Goal: Task Accomplishment & Management: Complete application form

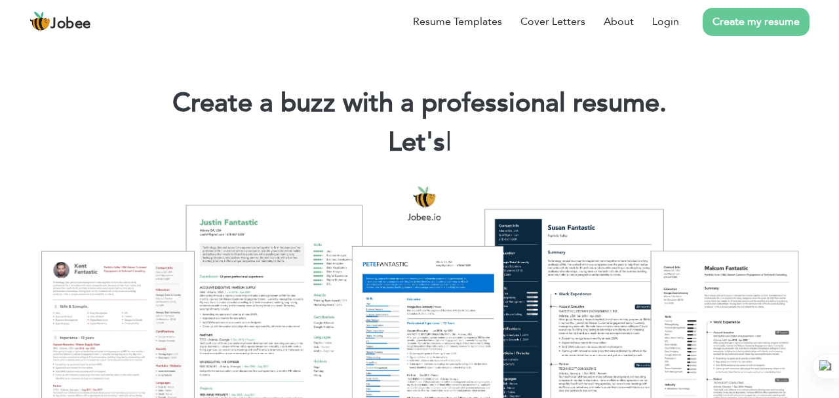
click at [737, 29] on link "Create my resume" at bounding box center [755, 22] width 107 height 28
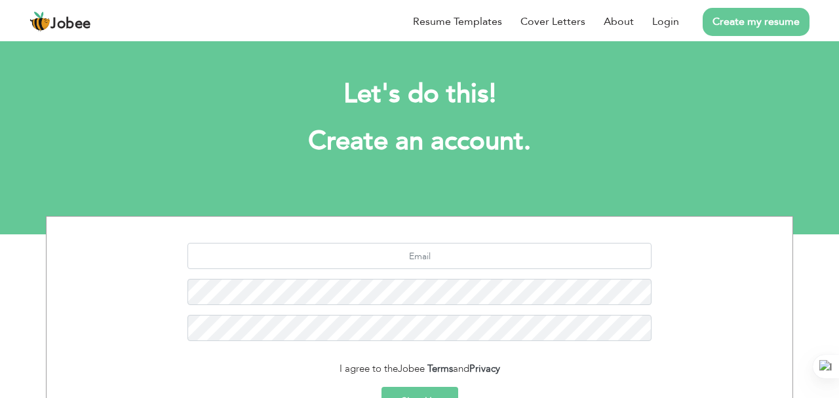
scroll to position [145, 0]
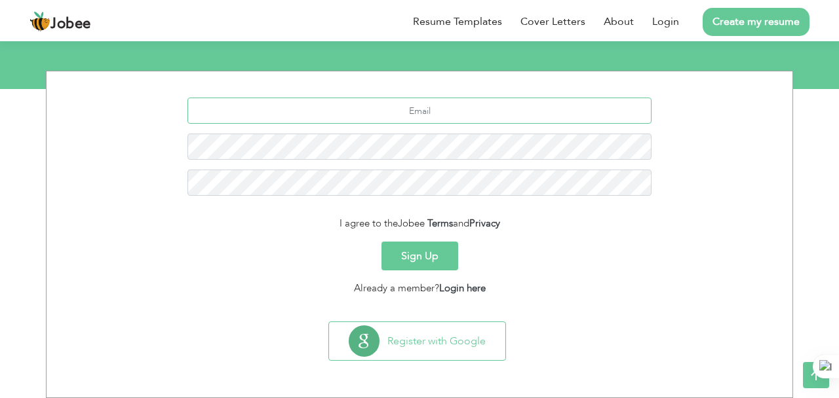
click at [434, 115] on input "text" at bounding box center [419, 111] width 464 height 26
click at [373, 111] on input "text" at bounding box center [419, 111] width 464 height 26
click at [504, 110] on input "text" at bounding box center [419, 111] width 464 height 26
type input "ayeshaarshad.mail123@gmail.com"
click at [432, 251] on button "Sign Up" at bounding box center [419, 256] width 77 height 29
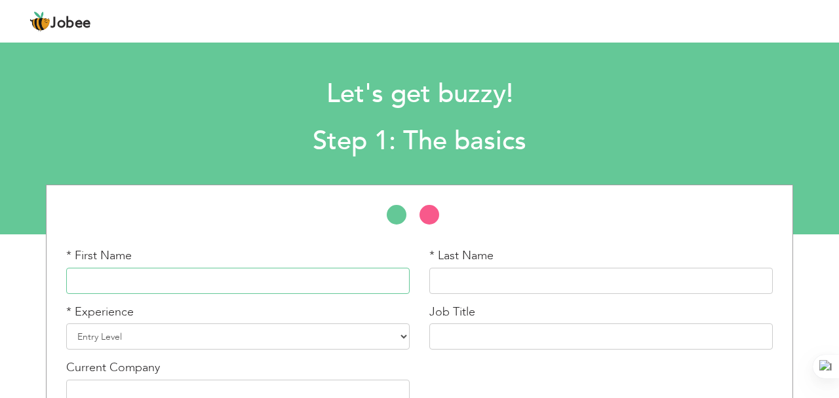
click at [330, 283] on input "text" at bounding box center [237, 281] width 343 height 26
type input "Ayesha"
click at [513, 288] on input "text" at bounding box center [600, 281] width 343 height 26
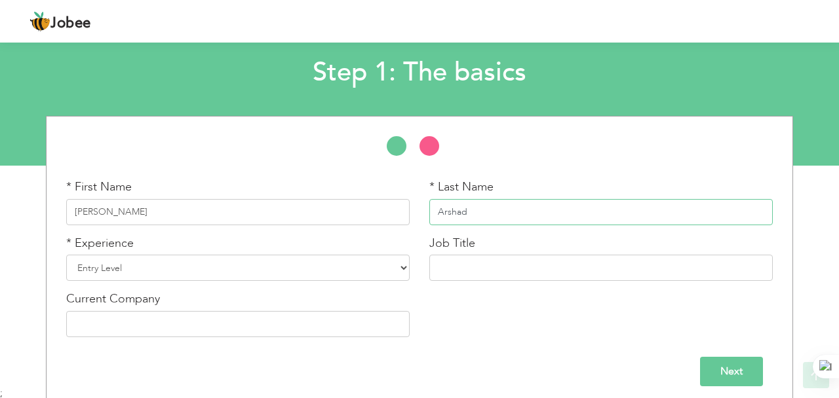
scroll to position [69, 0]
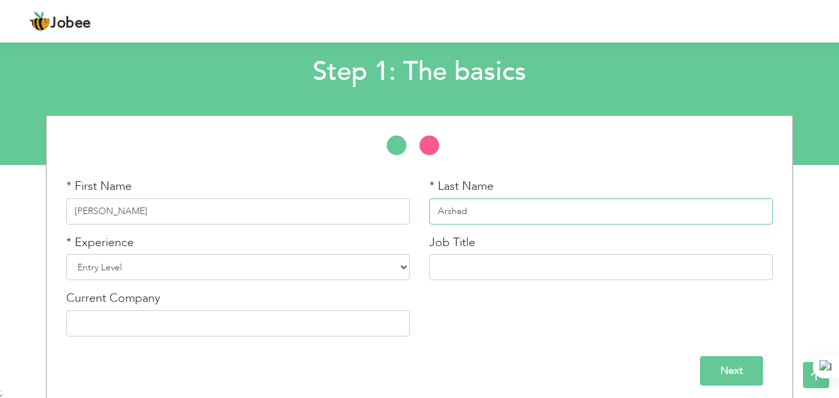
type input "Arshad"
click at [241, 274] on select "Entry Level Less than 1 Year 1 Year 2 Years 3 Years 4 Years 5 Years 6 Years 7 Y…" at bounding box center [237, 267] width 343 height 26
select select "2"
click at [168, 329] on input "text" at bounding box center [237, 324] width 343 height 26
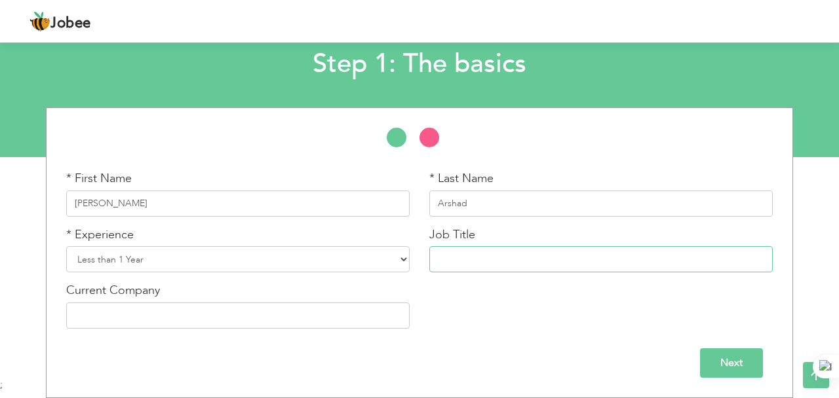
click at [512, 265] on input "text" at bounding box center [600, 259] width 343 height 26
type input "d"
type input "Digital Marketing"
click at [734, 371] on input "Next" at bounding box center [731, 363] width 63 height 29
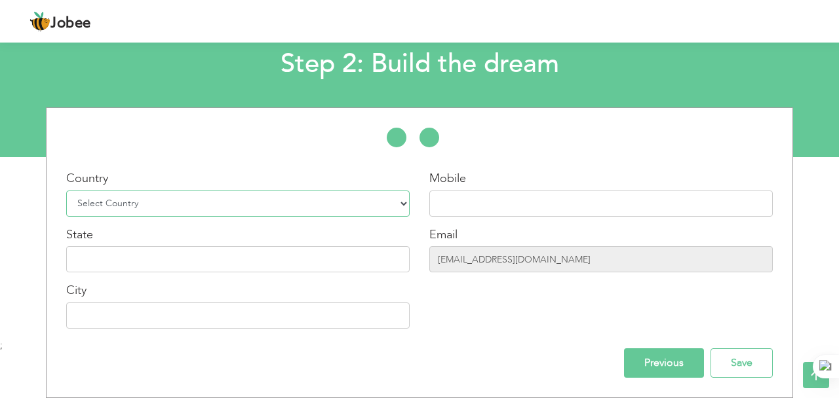
click at [221, 202] on select "Select Country Afghanistan Albania Algeria American Samoa Andorra Angola Anguil…" at bounding box center [237, 204] width 343 height 26
select select "166"
click at [193, 261] on input "text" at bounding box center [237, 259] width 343 height 26
click at [147, 325] on input "text" at bounding box center [237, 316] width 343 height 26
type input "l"
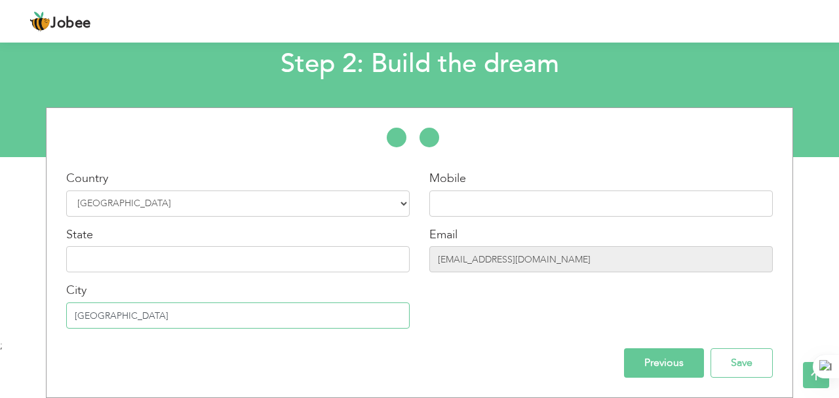
type input "[GEOGRAPHIC_DATA]"
click at [495, 209] on input "text" at bounding box center [600, 204] width 343 height 26
type input "9"
type input "[PHONE_NUMBER]"
click at [730, 360] on input "Save" at bounding box center [741, 363] width 62 height 29
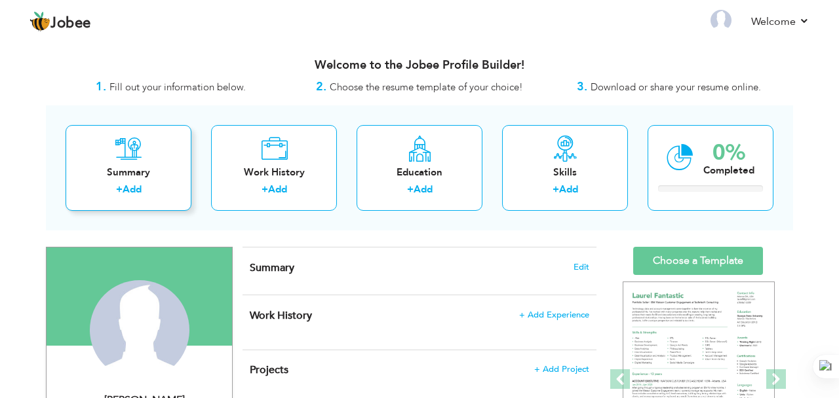
click at [123, 181] on div "Summary + Add" at bounding box center [129, 168] width 126 height 86
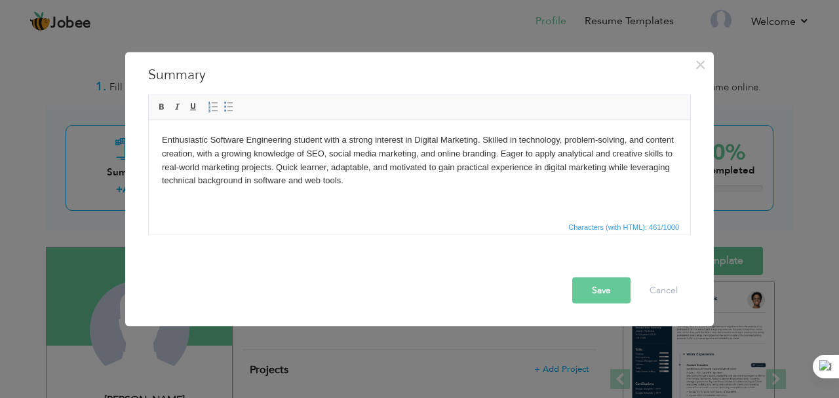
click at [599, 291] on button "Save" at bounding box center [601, 291] width 58 height 26
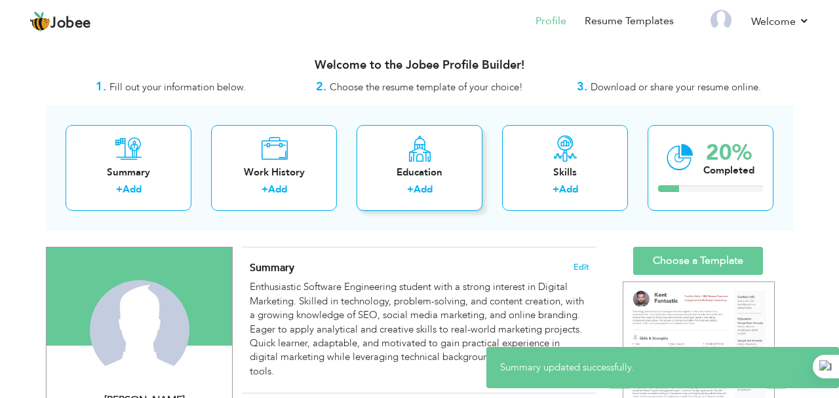
click at [403, 183] on div "+ Add" at bounding box center [419, 191] width 105 height 17
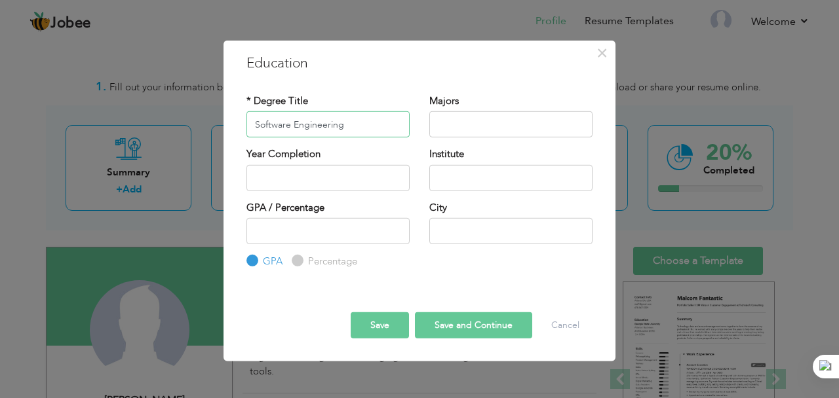
type input "Software Engineering"
click at [278, 168] on input "text" at bounding box center [327, 177] width 163 height 26
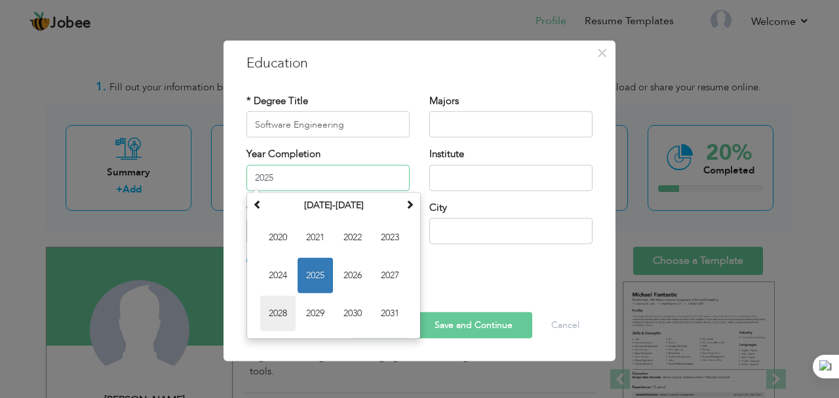
click at [280, 308] on span "2028" at bounding box center [277, 312] width 35 height 35
type input "2028"
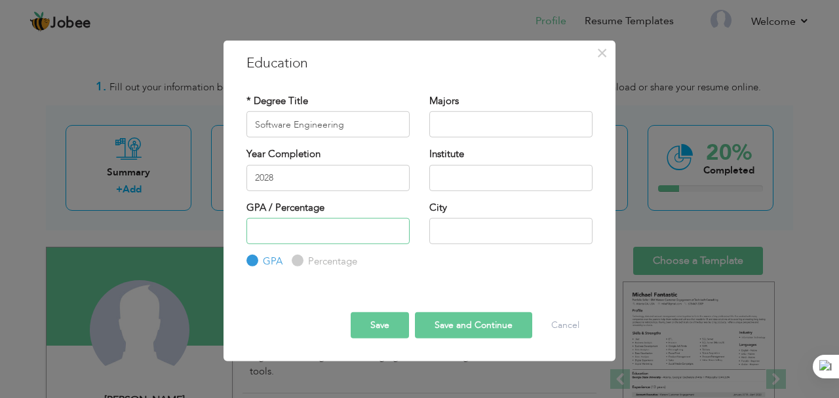
click at [307, 235] on input "number" at bounding box center [327, 231] width 163 height 26
click at [305, 261] on label "Percentage" at bounding box center [331, 262] width 52 height 14
click at [300, 261] on input "Percentage" at bounding box center [296, 261] width 9 height 9
radio input "true"
click at [495, 123] on input "text" at bounding box center [510, 124] width 163 height 26
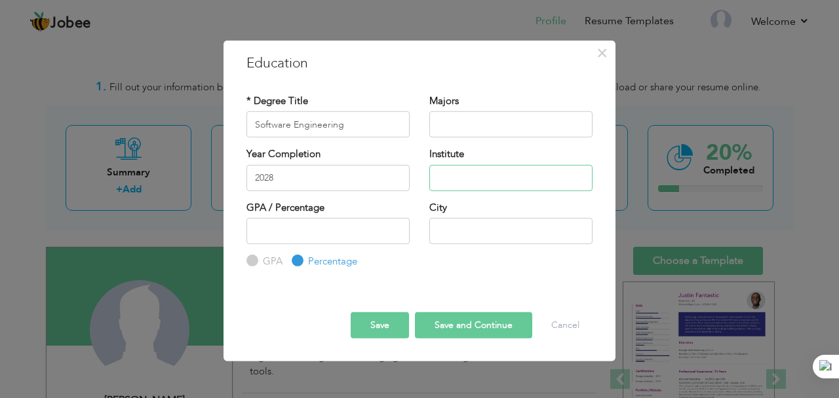
click at [476, 174] on input "text" at bounding box center [510, 177] width 163 height 26
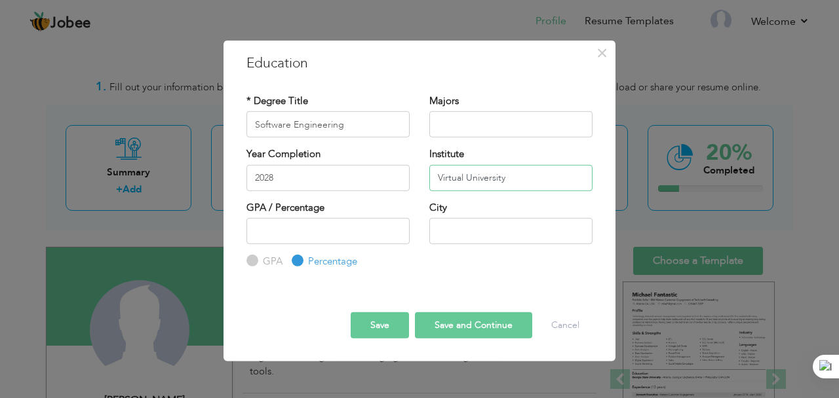
type input "Virtual University"
click at [461, 235] on input "text" at bounding box center [510, 231] width 163 height 26
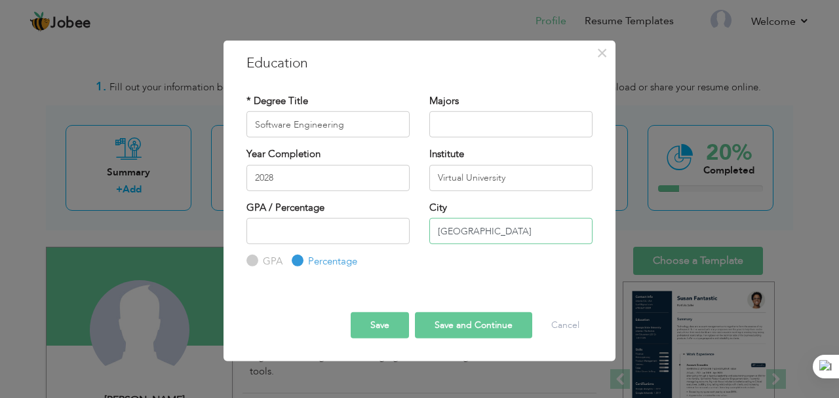
type input "[GEOGRAPHIC_DATA]"
click at [466, 323] on button "Save and Continue" at bounding box center [473, 325] width 117 height 26
radio input "true"
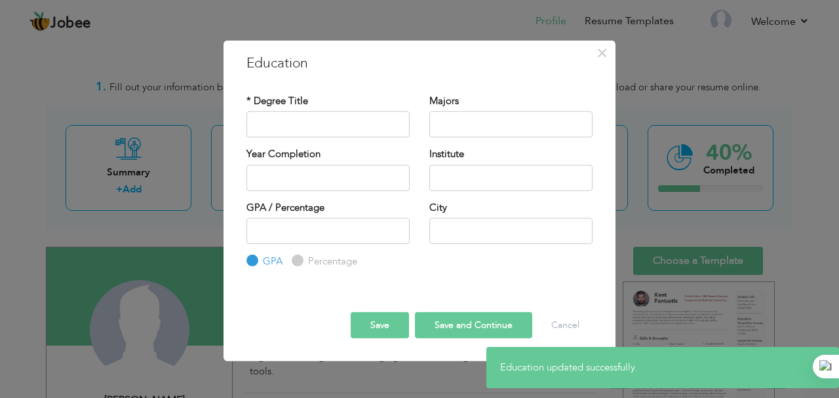
click at [389, 323] on button "Save" at bounding box center [380, 325] width 58 height 26
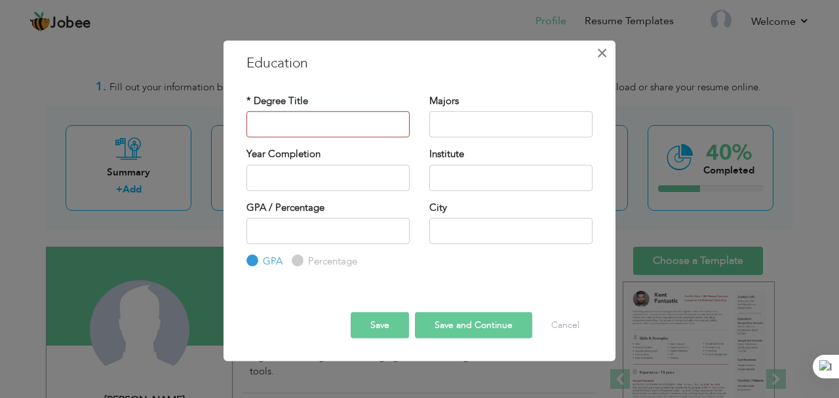
click at [605, 50] on span "×" at bounding box center [601, 53] width 11 height 24
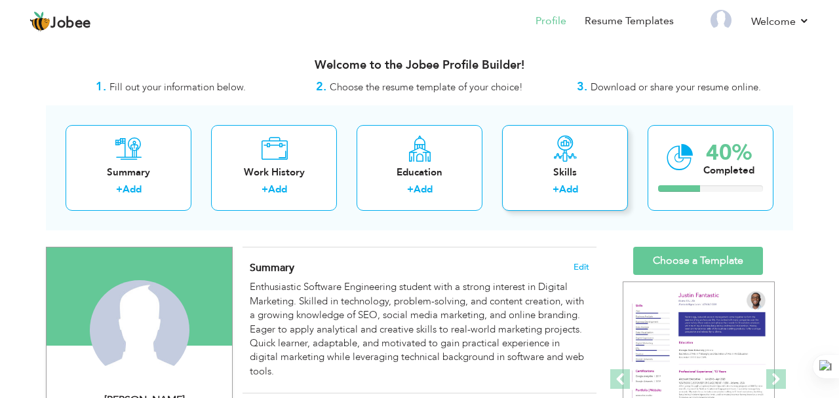
click at [541, 189] on div "+ Add" at bounding box center [564, 191] width 105 height 17
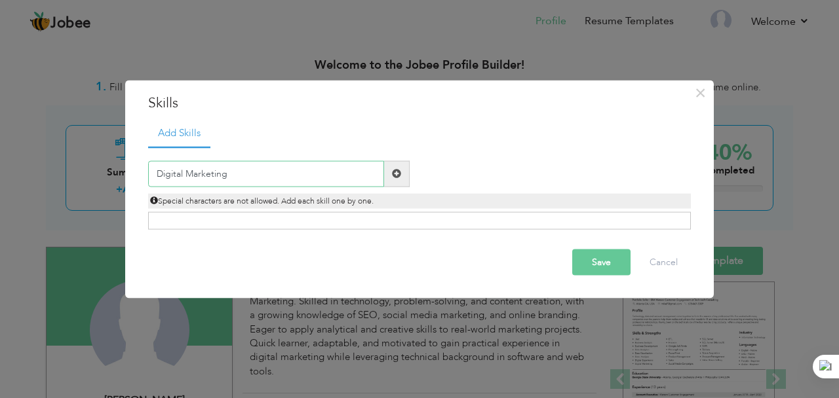
type input "Digital Marketing"
click at [399, 174] on span at bounding box center [396, 173] width 9 height 9
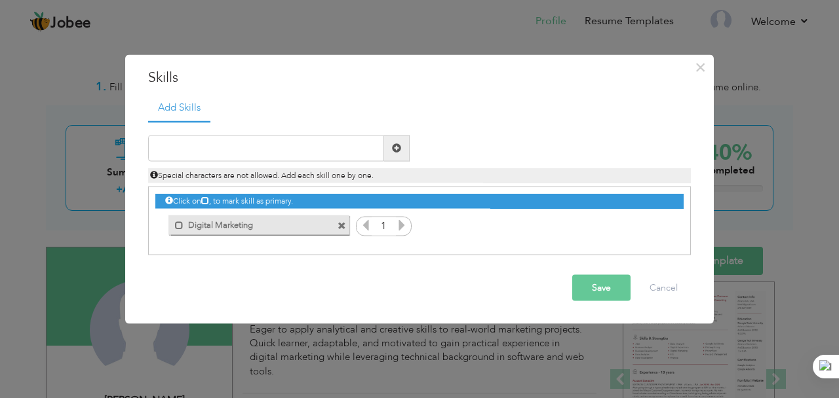
click at [293, 222] on label "Digital Marketing" at bounding box center [249, 224] width 132 height 16
click at [286, 244] on div "Click on , to mark skill as primary." at bounding box center [419, 221] width 542 height 69
click at [400, 224] on icon at bounding box center [402, 225] width 12 height 12
click at [366, 221] on icon at bounding box center [366, 225] width 12 height 12
click at [396, 143] on span at bounding box center [396, 147] width 9 height 9
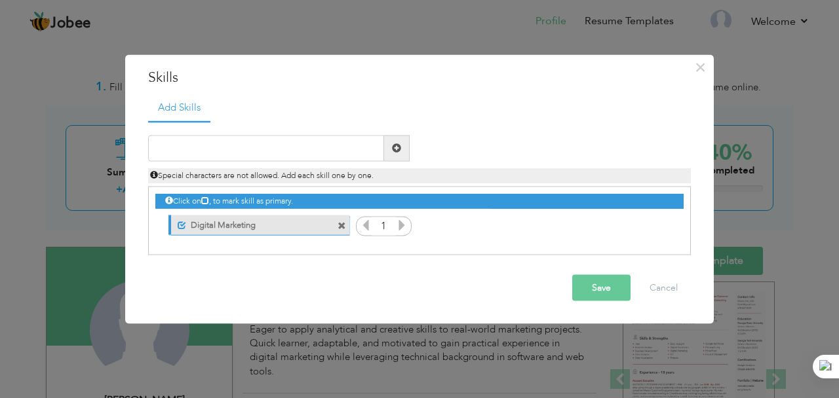
click at [403, 228] on icon at bounding box center [402, 225] width 12 height 12
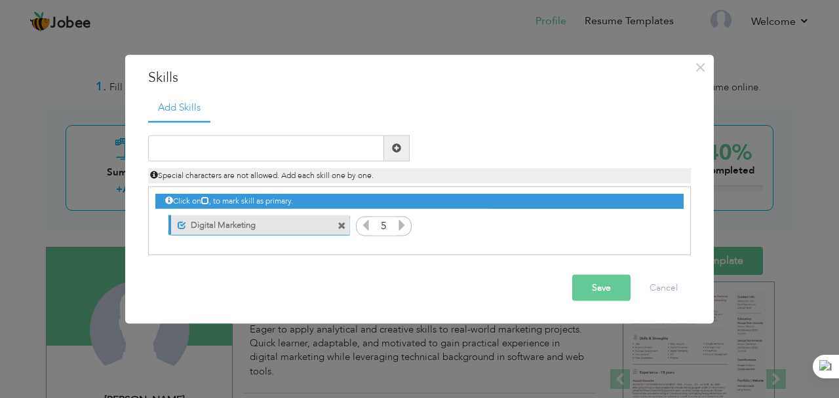
click at [403, 228] on icon at bounding box center [402, 225] width 12 height 12
click at [370, 226] on icon at bounding box center [366, 225] width 12 height 12
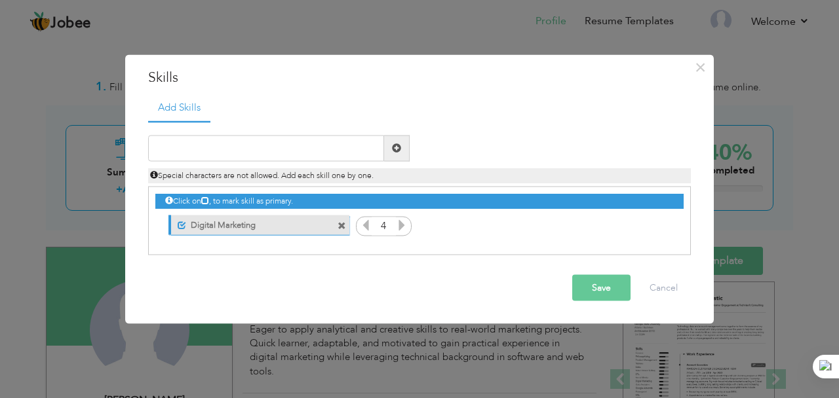
click at [365, 225] on icon at bounding box center [366, 225] width 12 height 12
click at [341, 149] on input "text" at bounding box center [266, 148] width 236 height 26
type input "C++"
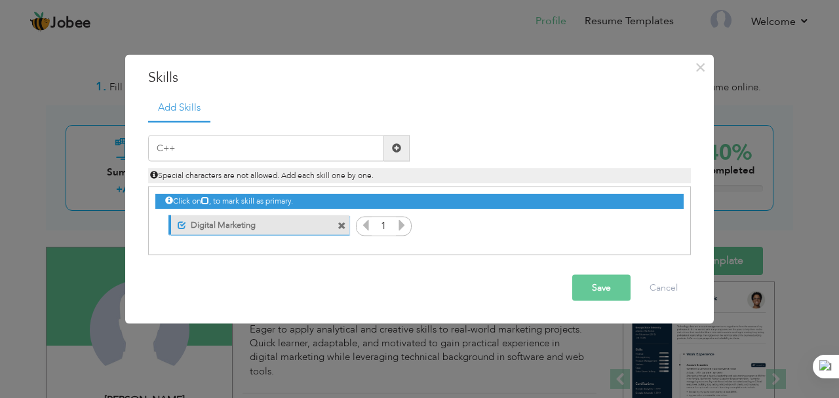
click at [399, 141] on span at bounding box center [397, 148] width 26 height 26
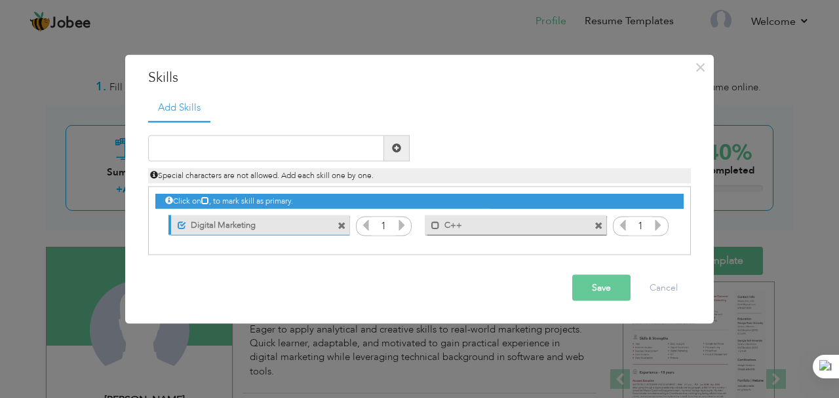
click at [663, 223] on icon at bounding box center [658, 225] width 12 height 12
click at [332, 151] on input "text" at bounding box center [266, 148] width 236 height 26
type input "SEO Marketing"
click at [400, 149] on span at bounding box center [396, 147] width 9 height 9
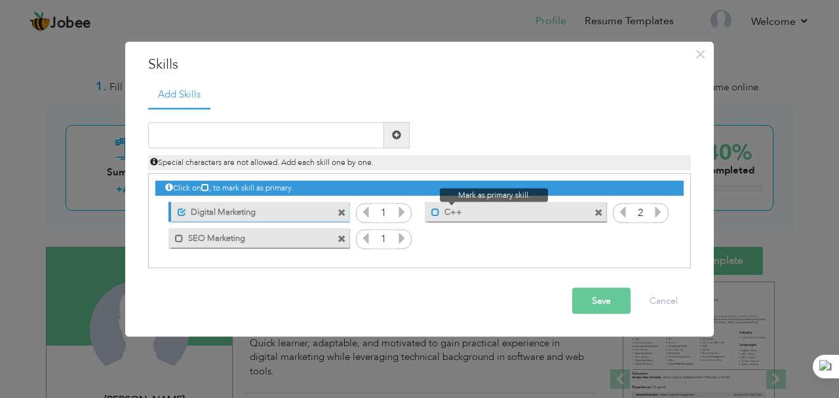
click at [434, 213] on span at bounding box center [435, 212] width 9 height 9
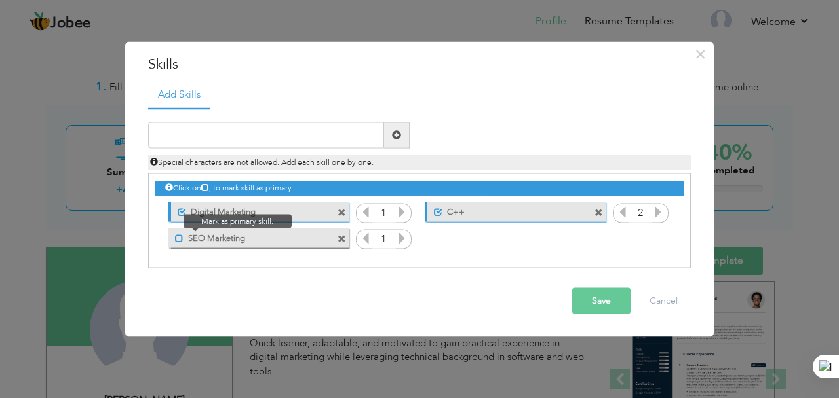
click at [177, 242] on span at bounding box center [179, 239] width 9 height 9
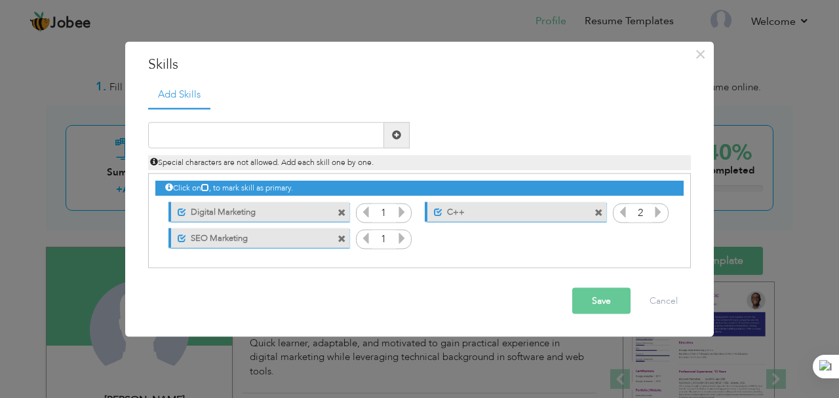
click at [605, 299] on button "Save" at bounding box center [601, 301] width 58 height 26
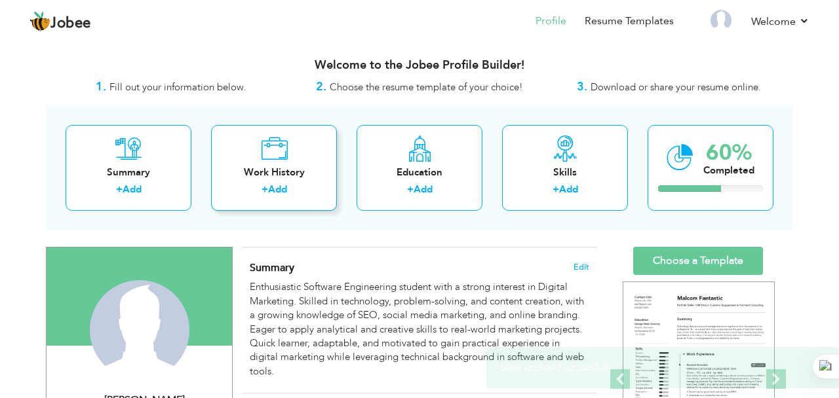
click at [278, 193] on link "Add" at bounding box center [277, 189] width 19 height 13
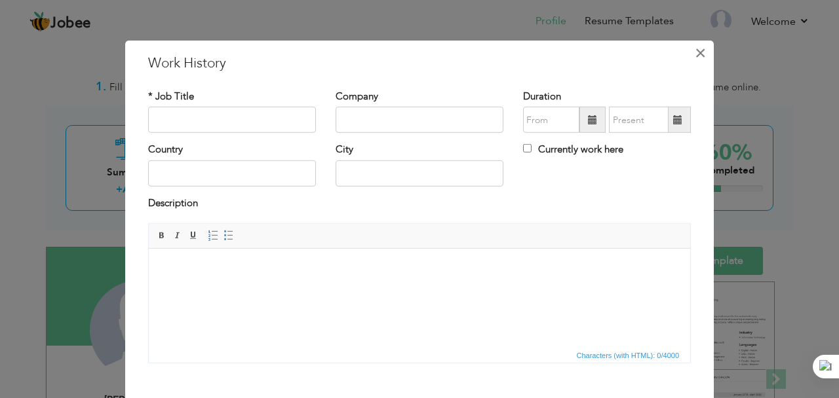
click at [700, 59] on span "×" at bounding box center [699, 53] width 11 height 24
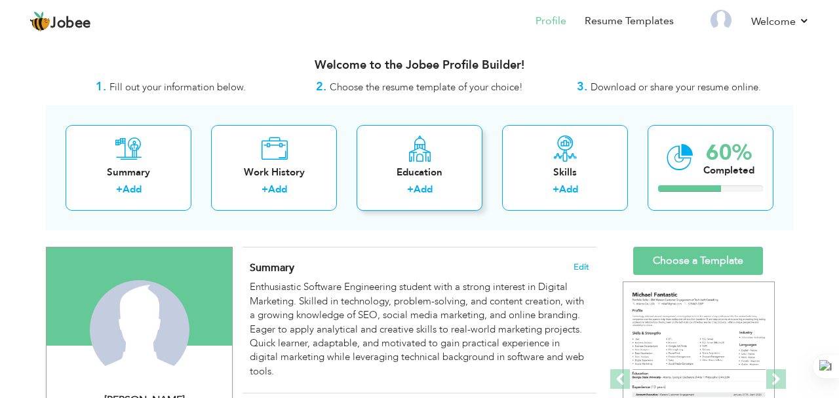
click at [412, 189] on label "+" at bounding box center [410, 190] width 7 height 14
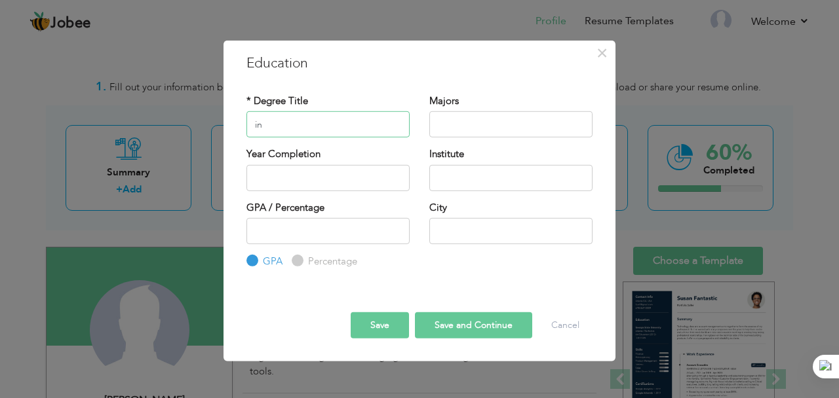
type input "i"
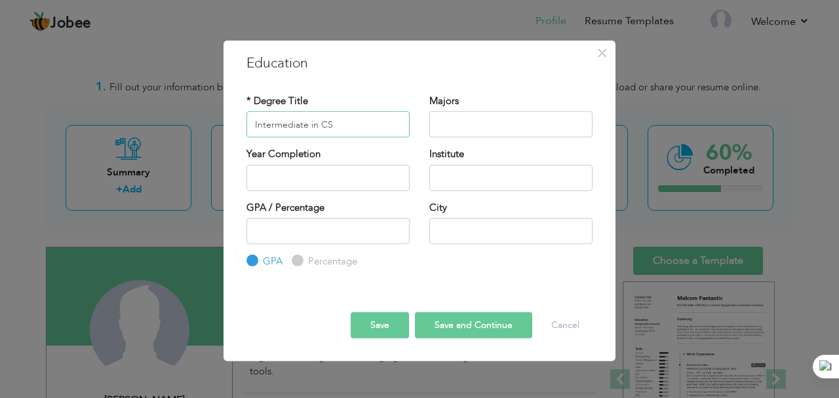
type input "Intermediate in CS"
click at [311, 171] on input "text" at bounding box center [327, 177] width 163 height 26
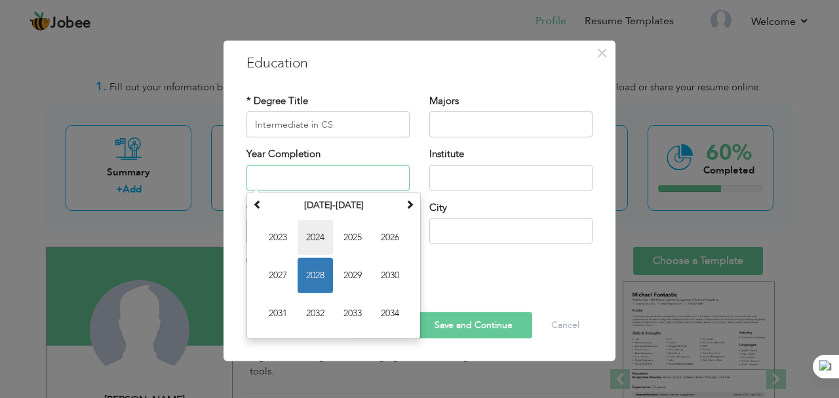
click at [314, 230] on span "2024" at bounding box center [314, 236] width 35 height 35
type input "2024"
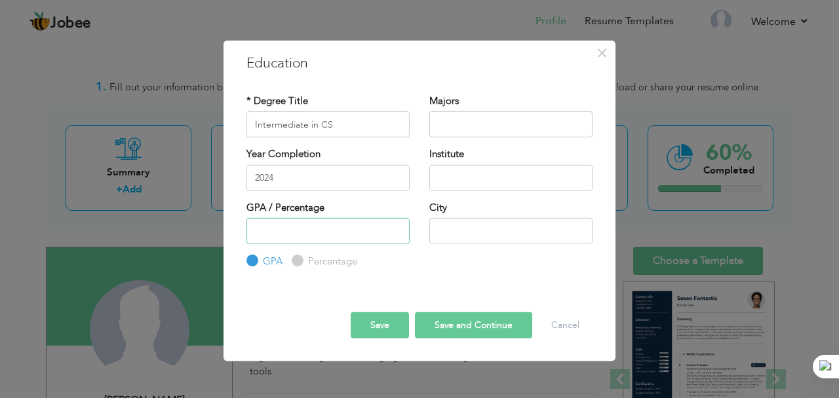
click at [382, 230] on input "number" at bounding box center [327, 231] width 163 height 26
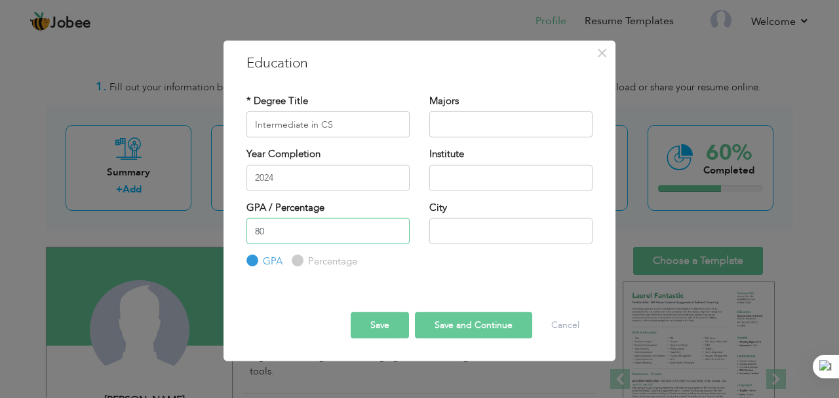
type input "8"
click at [305, 260] on label "Percentage" at bounding box center [331, 262] width 52 height 14
click at [300, 260] on input "Percentage" at bounding box center [296, 261] width 9 height 9
radio input "true"
click at [293, 225] on input "number" at bounding box center [327, 231] width 163 height 26
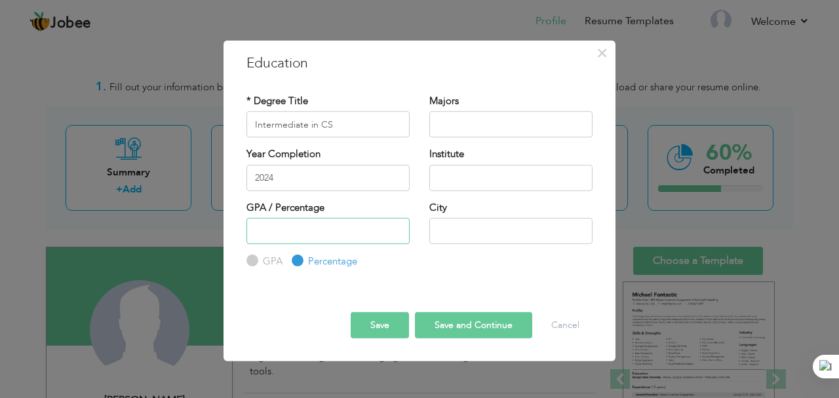
type input "8"
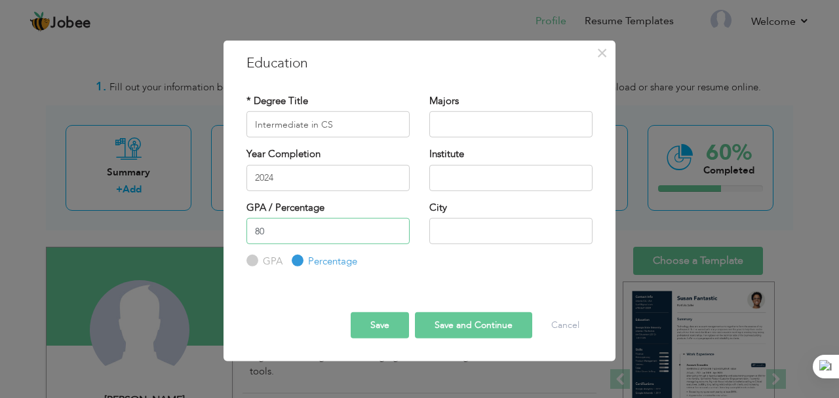
type input "8"
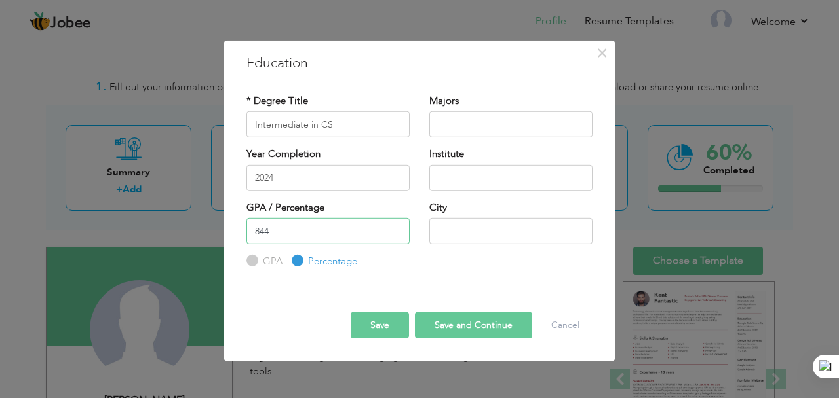
type input "844"
click at [466, 119] on input "text" at bounding box center [510, 124] width 163 height 26
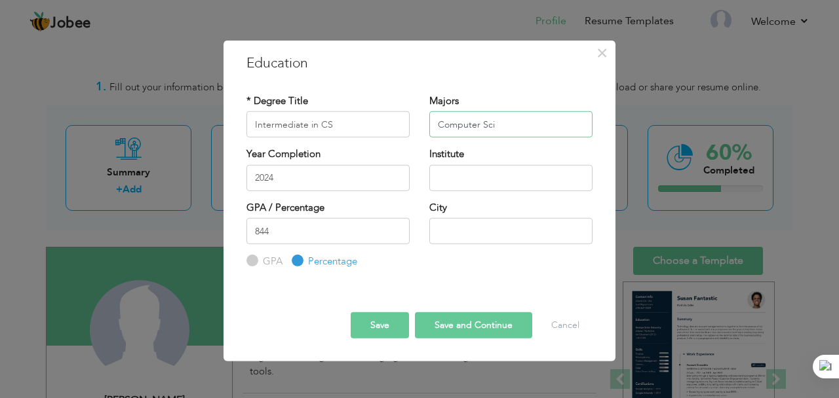
type input "Computer Sci"
click at [320, 126] on input "Intermediate in CS" at bounding box center [327, 124] width 163 height 26
type input "Intermediate in ICS"
click at [495, 122] on input "Computer Sci" at bounding box center [510, 124] width 163 height 26
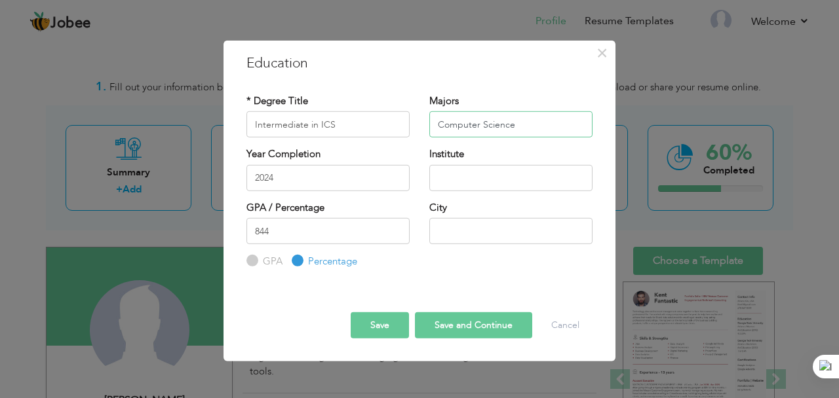
type input "Computer Science"
click at [489, 182] on input "text" at bounding box center [510, 177] width 163 height 26
type input "[GEOGRAPHIC_DATA]"
click at [497, 240] on input "text" at bounding box center [510, 231] width 163 height 26
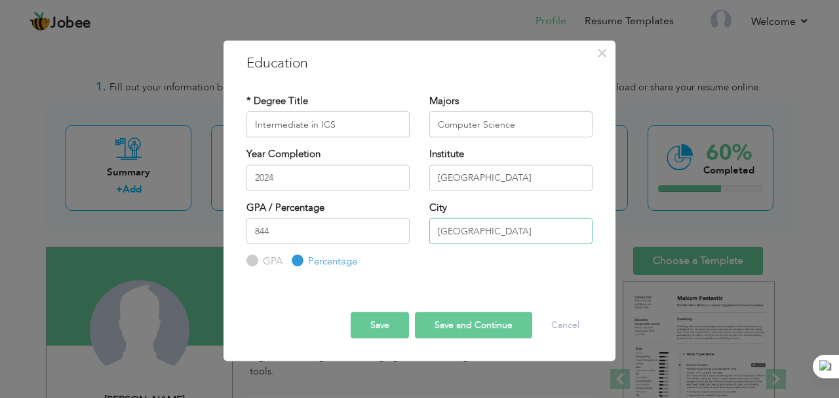
type input "[GEOGRAPHIC_DATA]"
click at [493, 330] on button "Save and Continue" at bounding box center [473, 325] width 117 height 26
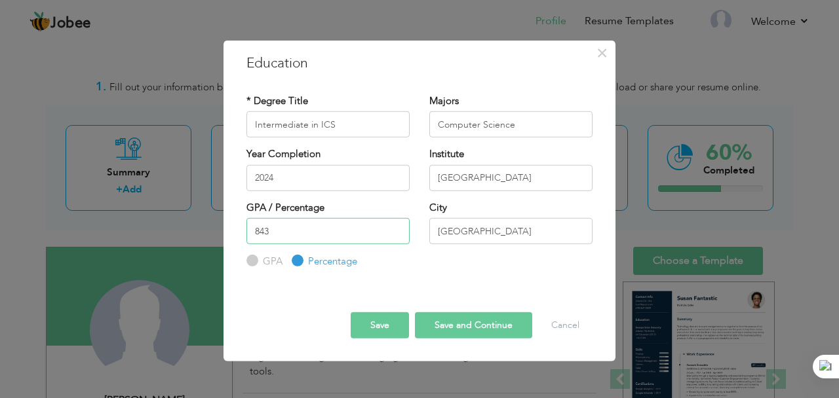
click at [396, 235] on input "843" at bounding box center [327, 231] width 163 height 26
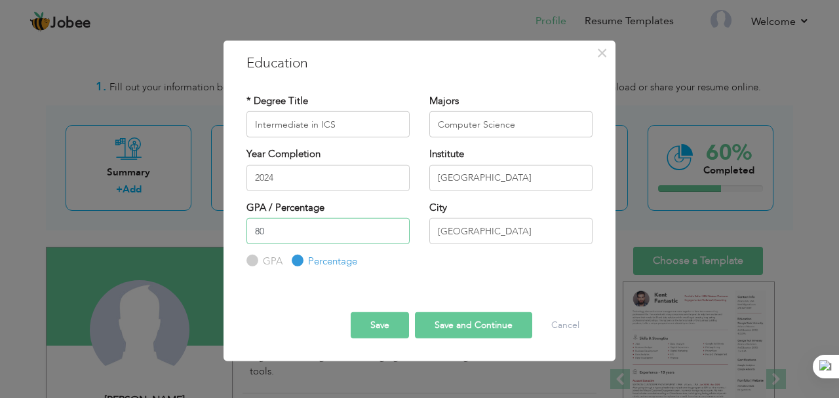
type input "80"
click at [447, 326] on button "Save and Continue" at bounding box center [473, 325] width 117 height 26
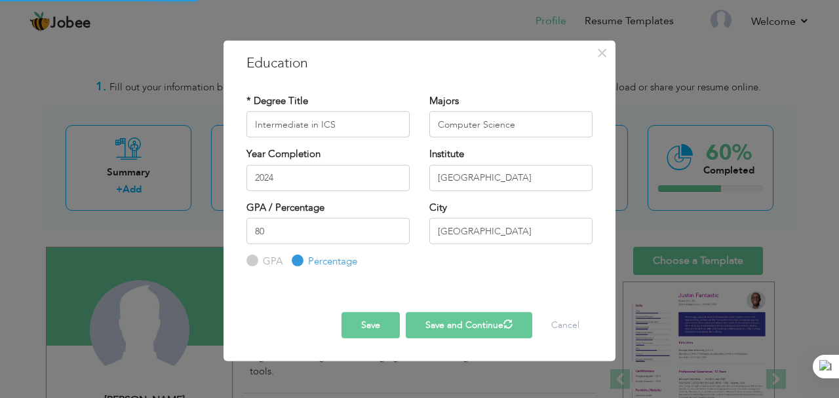
radio input "true"
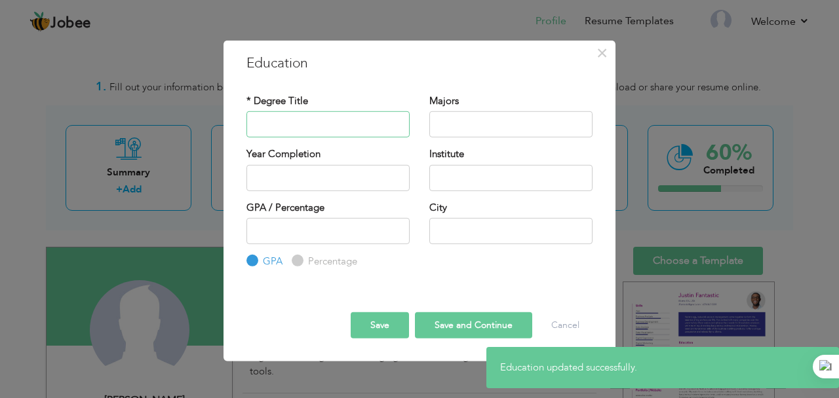
click at [352, 127] on input "text" at bounding box center [327, 124] width 163 height 26
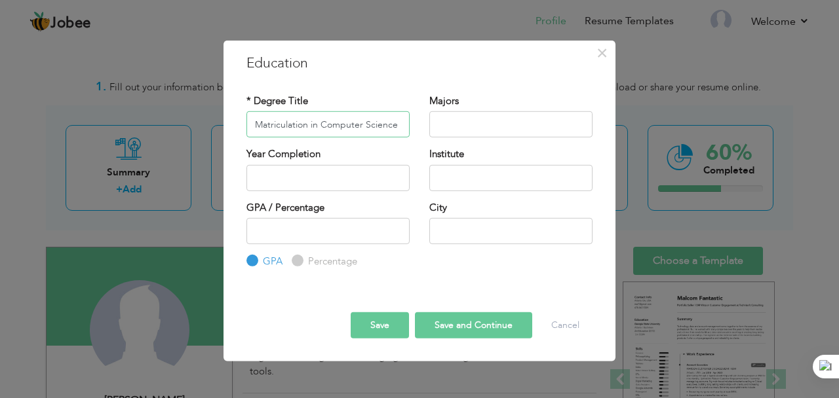
type input "Matriculation in Computer Science"
click at [314, 180] on input "text" at bounding box center [327, 177] width 163 height 26
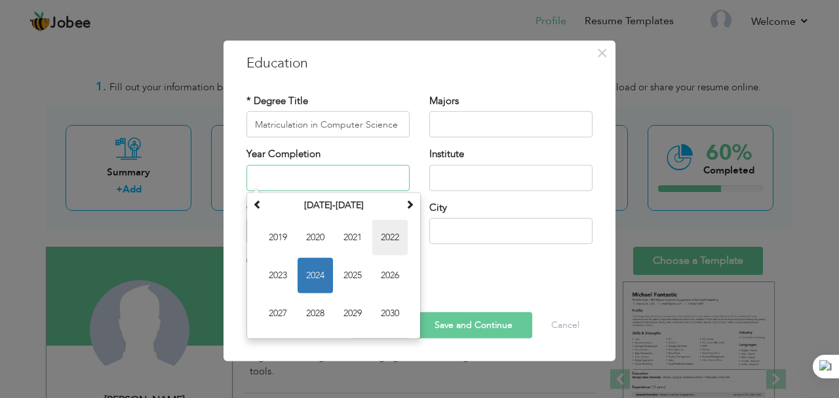
click at [399, 233] on span "2022" at bounding box center [389, 236] width 35 height 35
type input "2022"
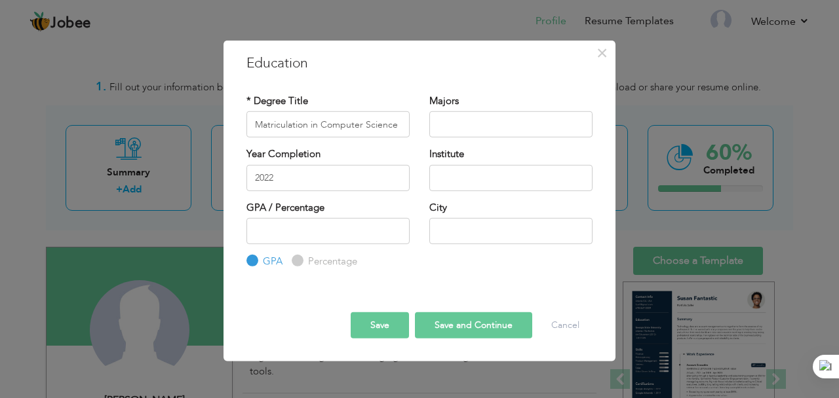
click at [299, 262] on input "Percentage" at bounding box center [296, 261] width 9 height 9
radio input "true"
click at [293, 229] on input "number" at bounding box center [327, 231] width 163 height 26
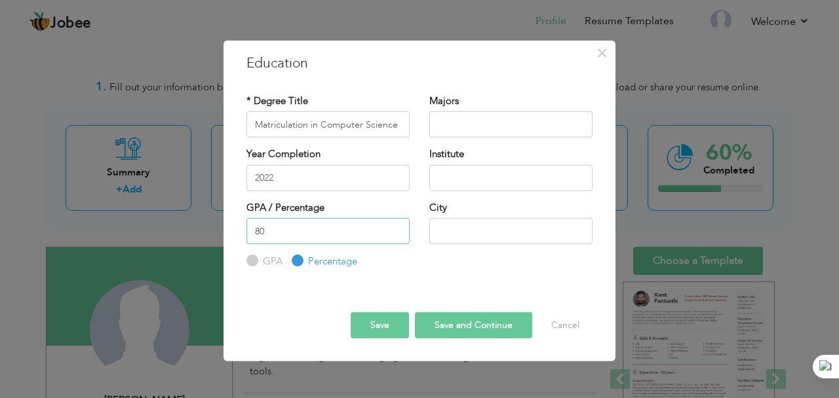
type input "80"
click at [474, 128] on input "text" at bounding box center [510, 124] width 163 height 26
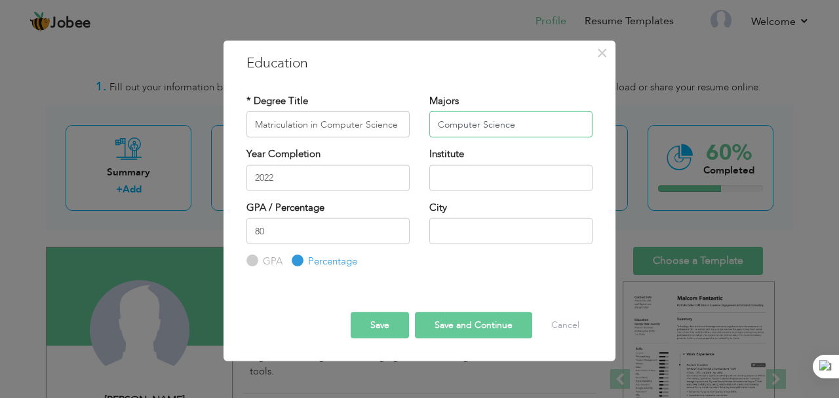
type input "Computer Science"
click at [461, 172] on input "text" at bounding box center [510, 177] width 163 height 26
type input "DPS"
click at [475, 231] on input "text" at bounding box center [510, 231] width 163 height 26
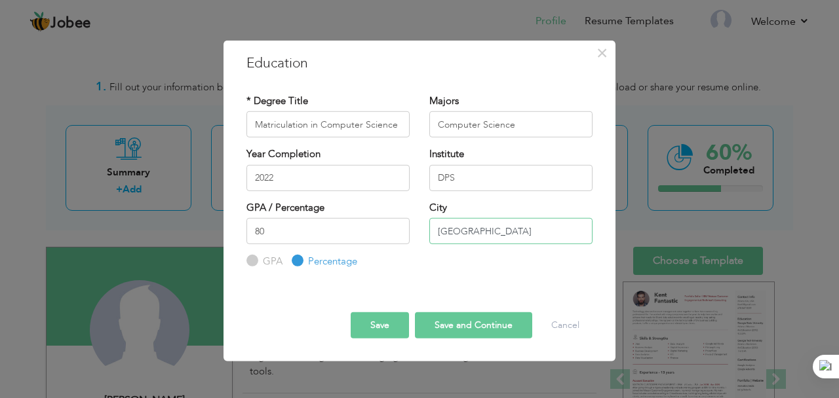
type input "[GEOGRAPHIC_DATA]"
click at [500, 322] on button "Save and Continue" at bounding box center [473, 325] width 117 height 26
radio input "true"
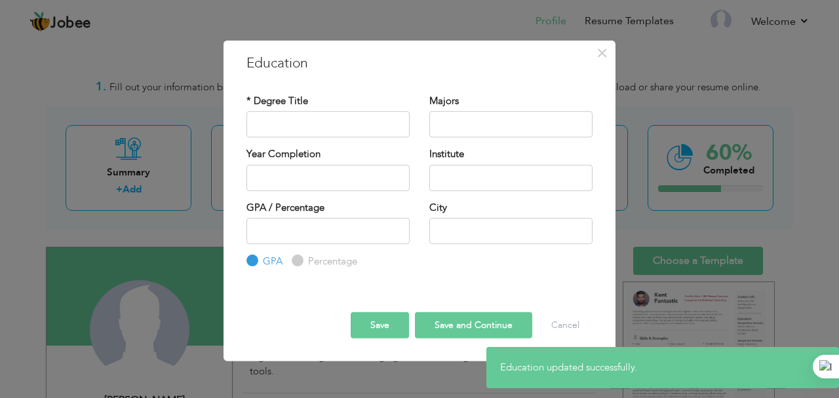
click at [392, 315] on button "Save" at bounding box center [380, 325] width 58 height 26
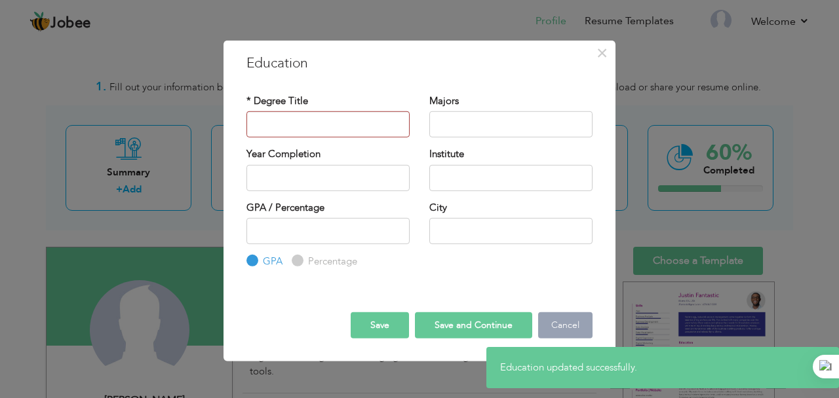
click at [572, 326] on button "Cancel" at bounding box center [565, 325] width 54 height 26
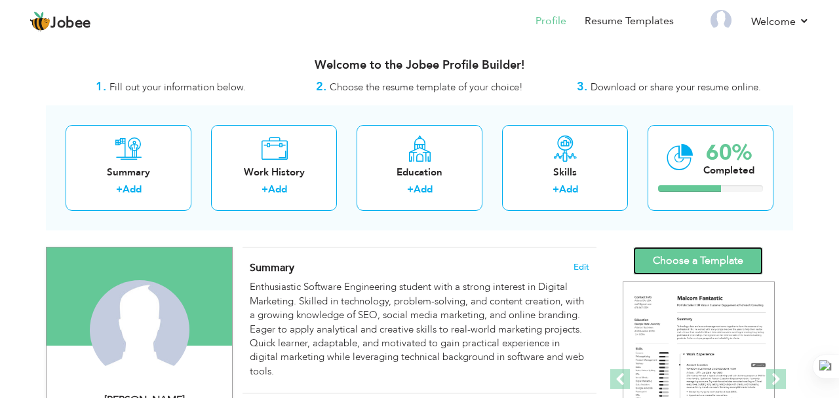
click at [719, 263] on link "Choose a Template" at bounding box center [698, 261] width 130 height 28
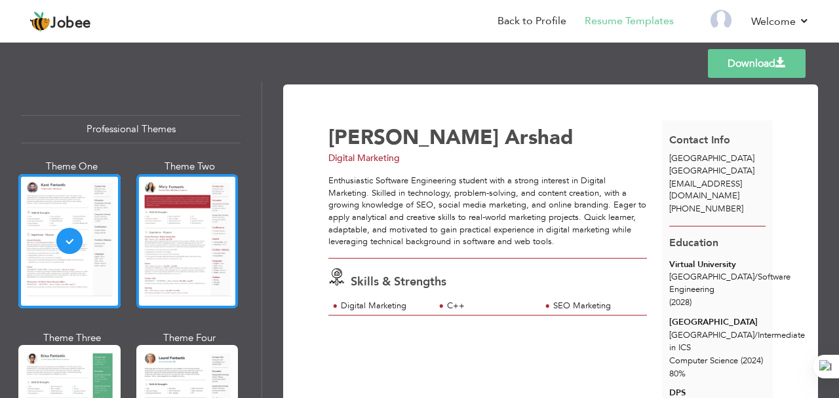
click at [164, 244] on div at bounding box center [187, 241] width 102 height 134
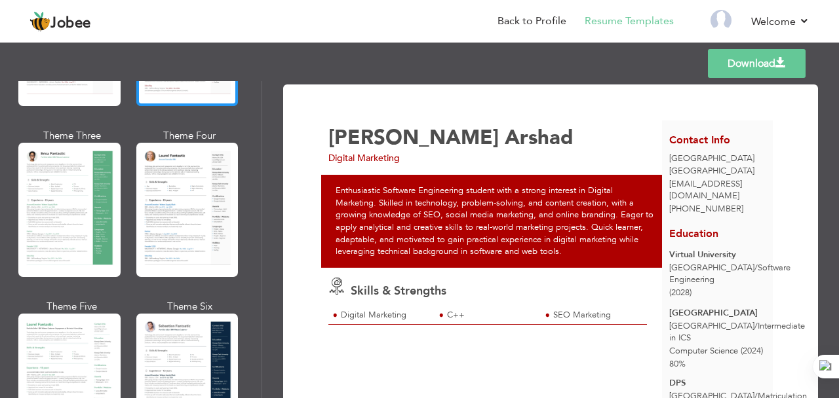
scroll to position [203, 0]
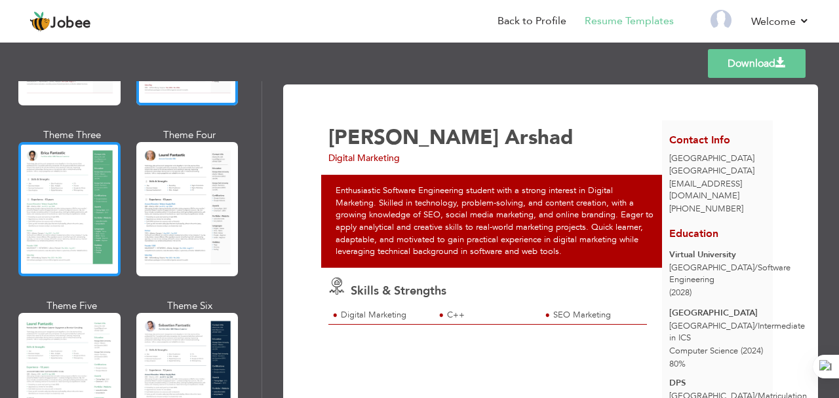
click at [88, 224] on div at bounding box center [69, 209] width 102 height 134
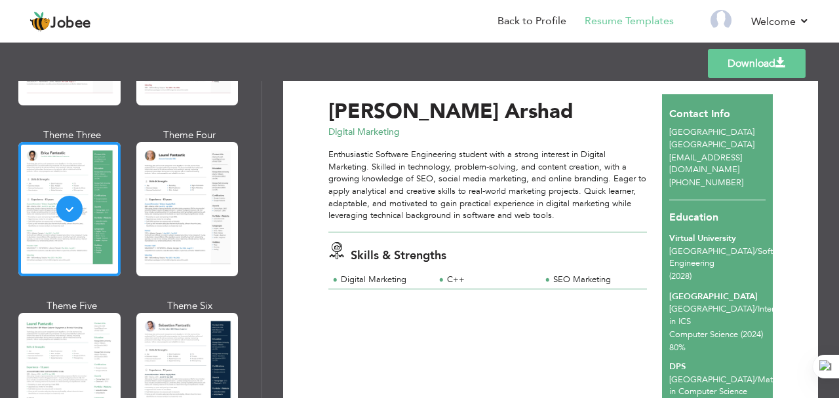
scroll to position [0, 0]
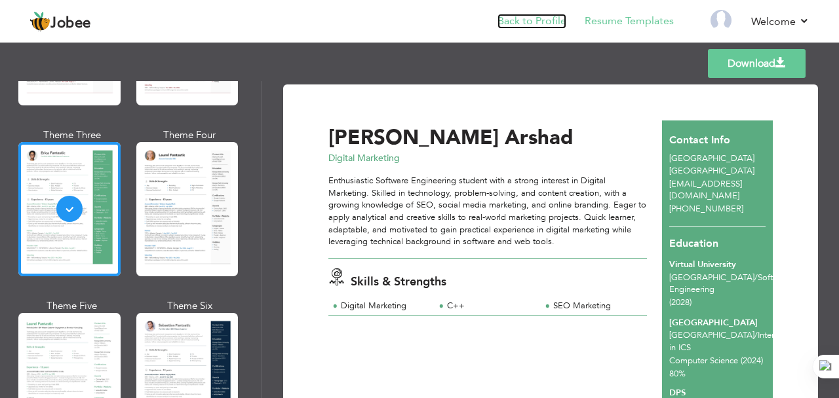
click at [516, 25] on link "Back to Profile" at bounding box center [531, 21] width 69 height 15
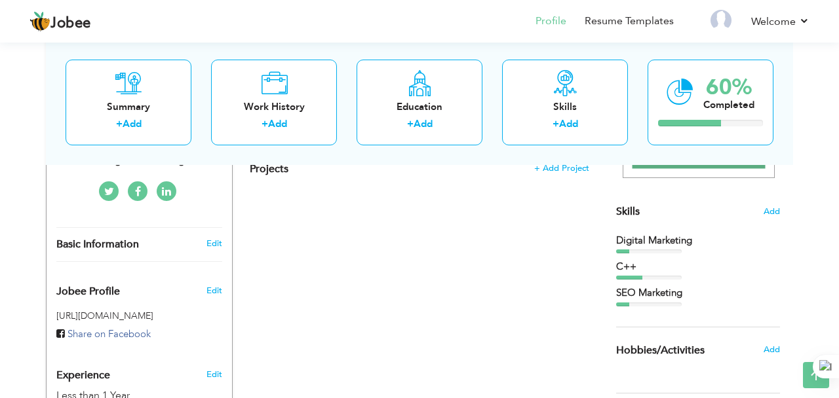
scroll to position [284, 0]
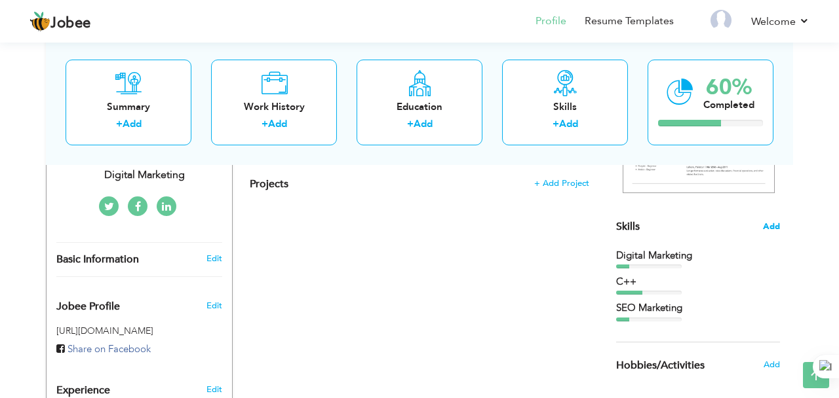
click at [764, 225] on span "Add" at bounding box center [771, 227] width 17 height 12
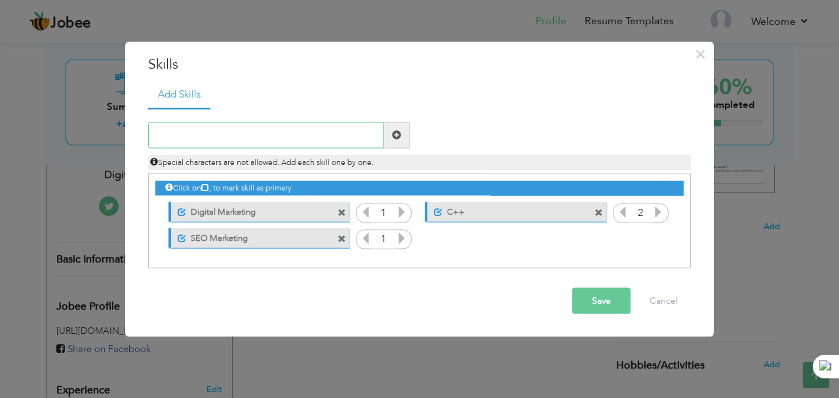
click at [242, 132] on input "text" at bounding box center [266, 135] width 236 height 26
type input "communication skill"
click at [399, 140] on span at bounding box center [396, 134] width 9 height 9
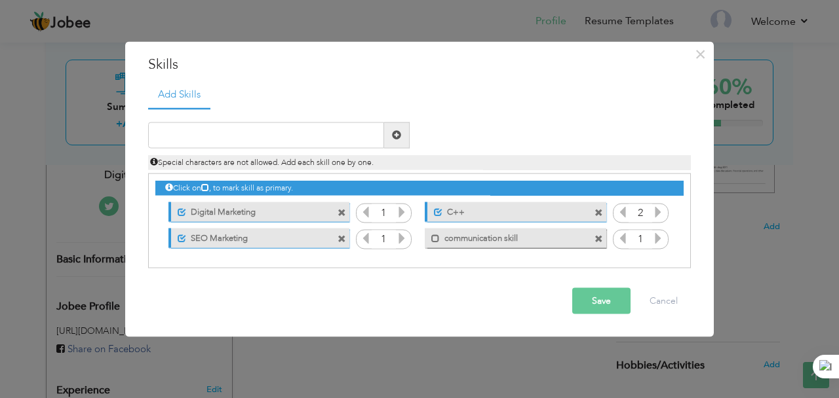
click at [664, 239] on div "1" at bounding box center [641, 240] width 56 height 20
click at [656, 239] on icon at bounding box center [658, 238] width 12 height 12
click at [434, 238] on span at bounding box center [435, 239] width 9 height 9
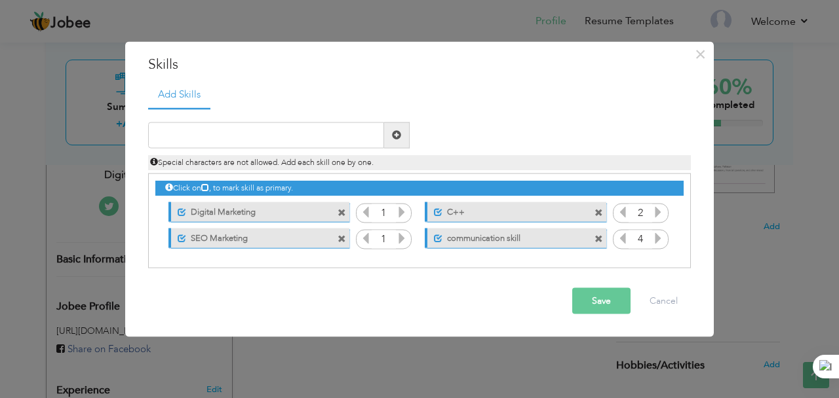
click at [600, 306] on button "Save" at bounding box center [601, 301] width 58 height 26
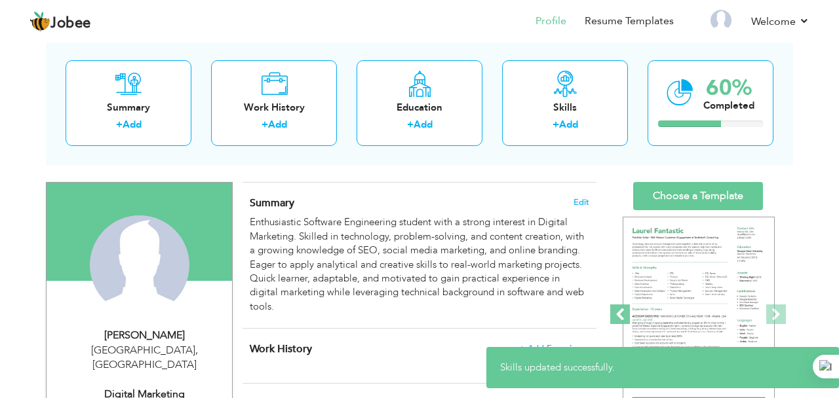
scroll to position [0, 0]
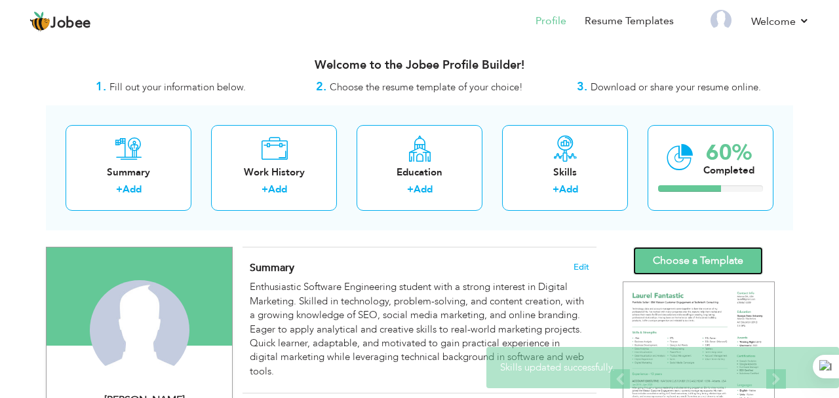
click at [689, 262] on link "Choose a Template" at bounding box center [698, 261] width 130 height 28
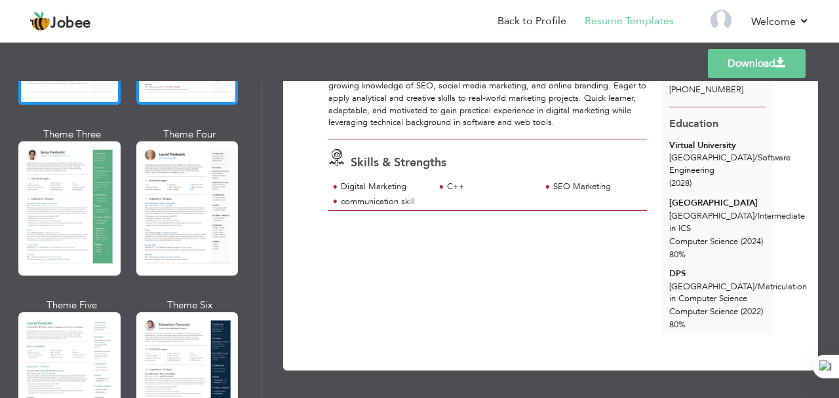
scroll to position [231, 0]
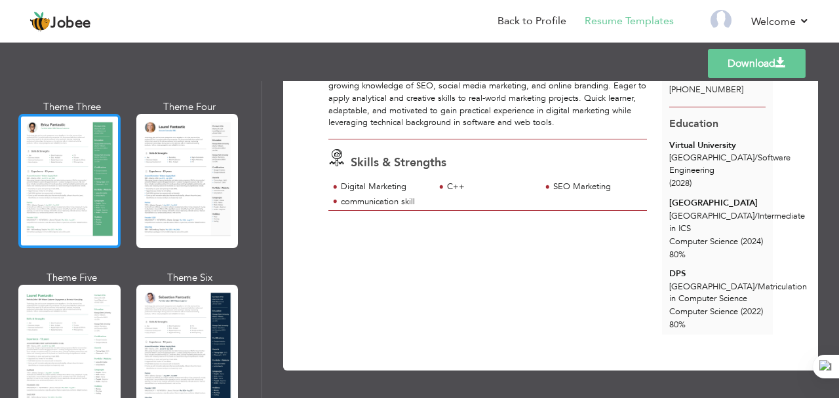
click at [88, 211] on div at bounding box center [69, 181] width 102 height 134
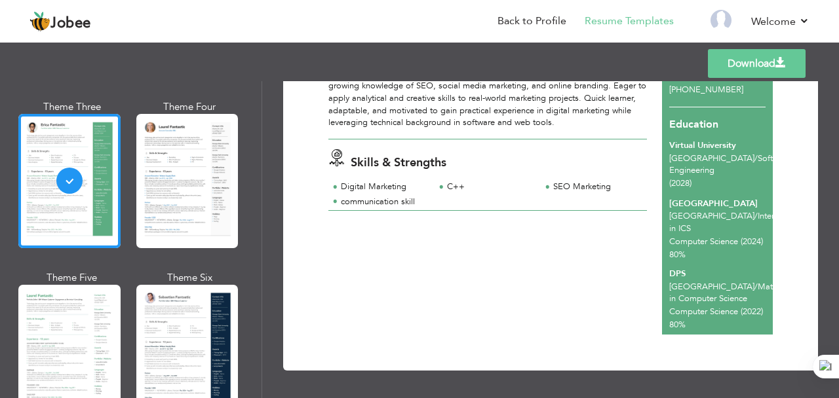
scroll to position [143, 0]
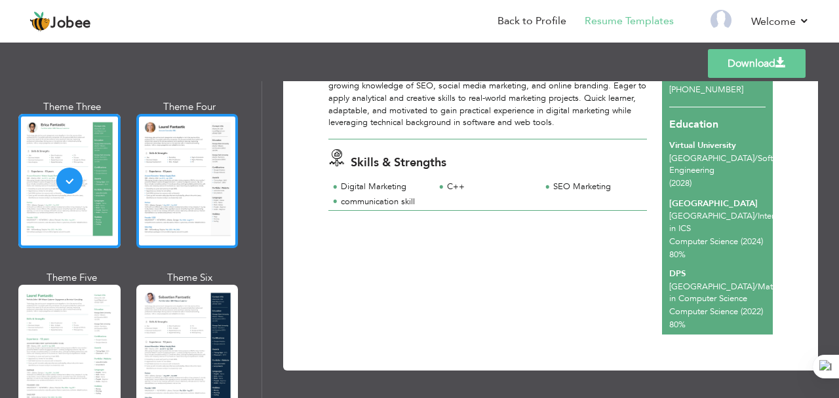
click at [192, 210] on div at bounding box center [187, 181] width 102 height 134
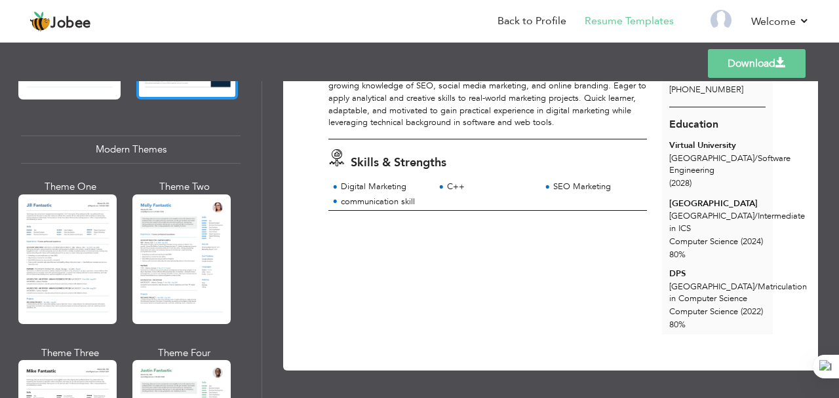
scroll to position [550, 0]
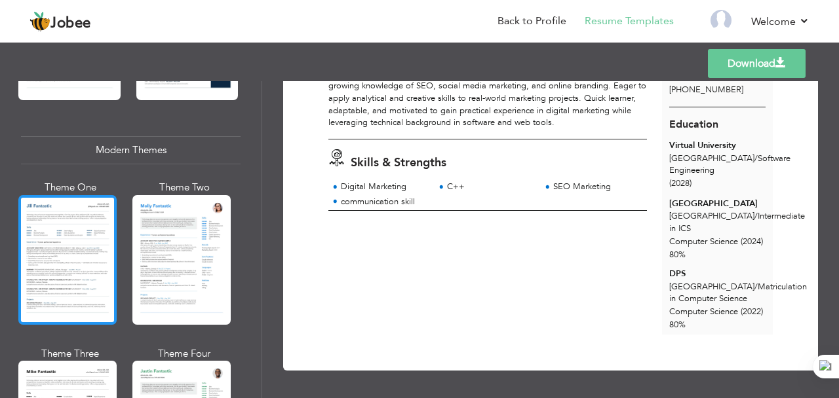
click at [97, 289] on div at bounding box center [67, 260] width 98 height 130
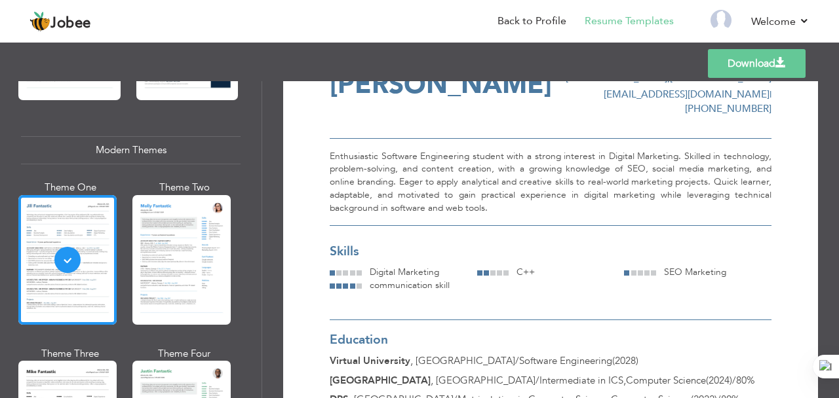
scroll to position [0, 0]
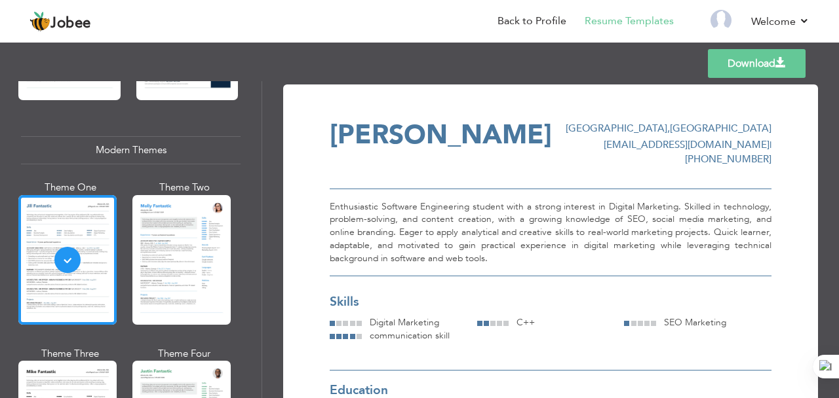
click at [722, 67] on link "Download" at bounding box center [757, 63] width 98 height 29
